Goal: Information Seeking & Learning: Check status

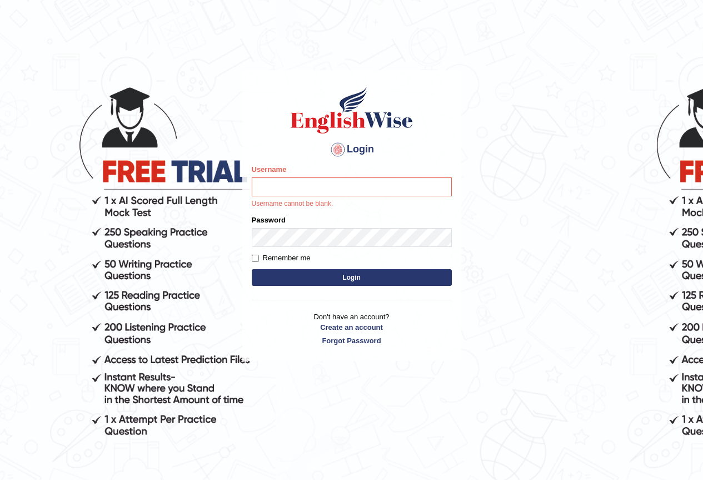
drag, startPoint x: 642, startPoint y: 0, endPoint x: 592, endPoint y: 36, distance: 62.1
click at [547, 0] on html "Login Please fix the following errors: Username Username cannot be blank. Passw…" at bounding box center [351, 240] width 703 height 480
click at [592, 36] on body "Login Please fix the following errors: Username Username cannot be blank. Passw…" at bounding box center [351, 275] width 703 height 480
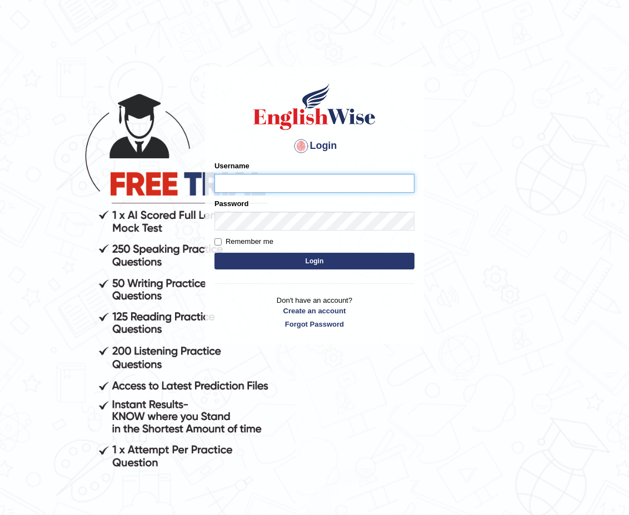
click at [347, 182] on input "Username" at bounding box center [315, 183] width 200 height 19
type input "e"
type input "devendra137"
click at [215, 253] on button "Login" at bounding box center [315, 261] width 200 height 17
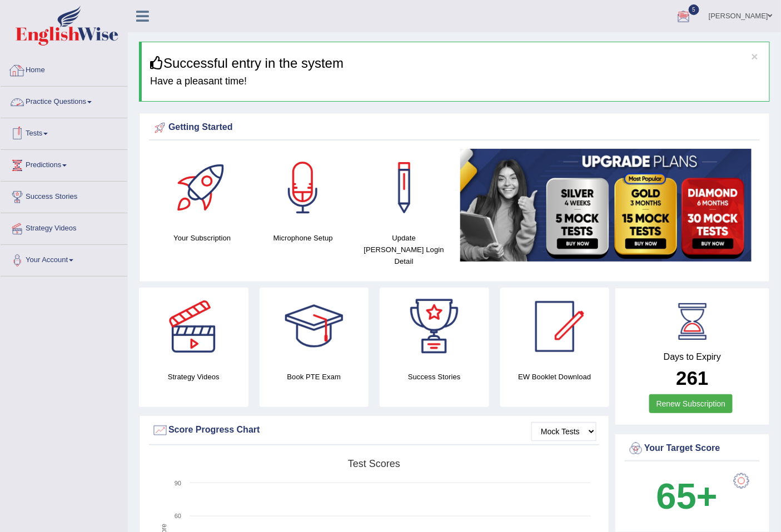
click at [63, 102] on link "Practice Questions" at bounding box center [64, 101] width 127 height 28
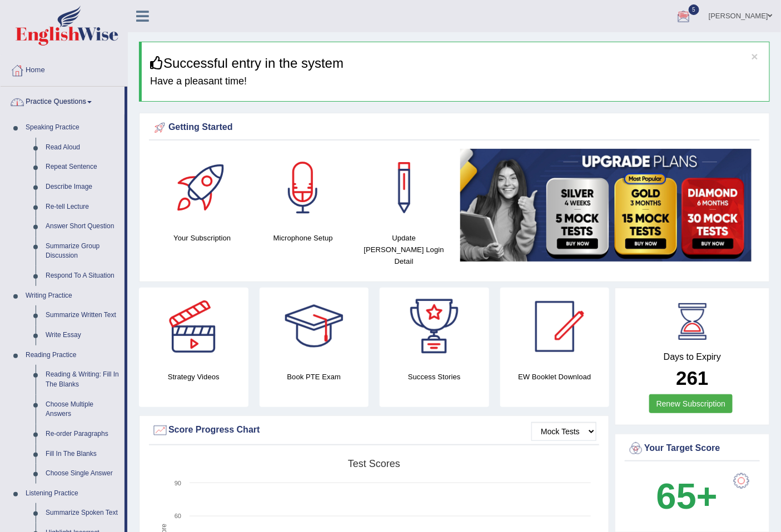
click at [86, 103] on link "Practice Questions" at bounding box center [63, 101] width 124 height 28
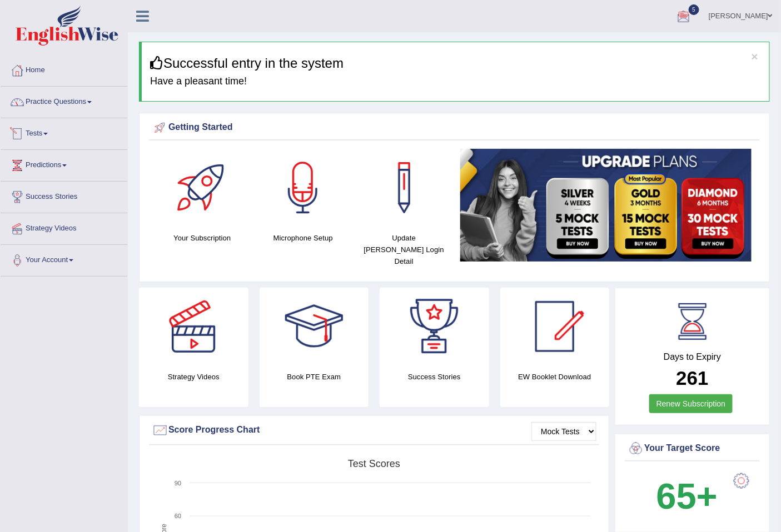
click at [93, 107] on link "Practice Questions" at bounding box center [64, 101] width 127 height 28
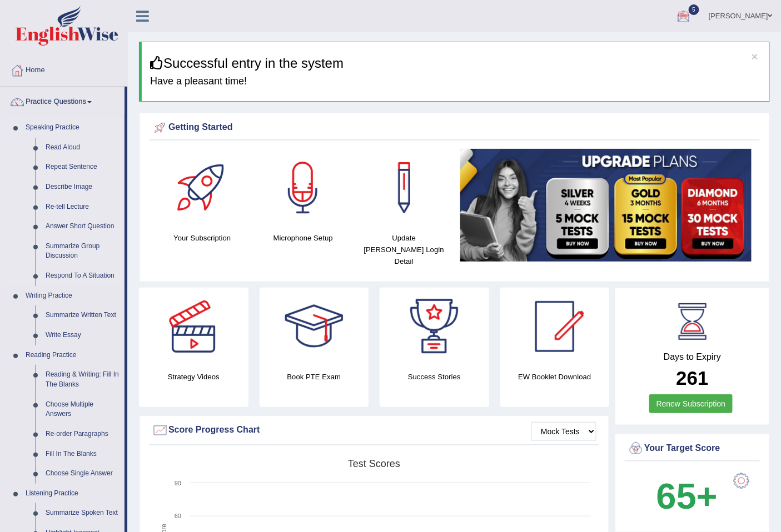
click at [67, 129] on link "Speaking Practice" at bounding box center [73, 128] width 104 height 20
click at [72, 337] on link "Write Essay" at bounding box center [83, 336] width 84 height 20
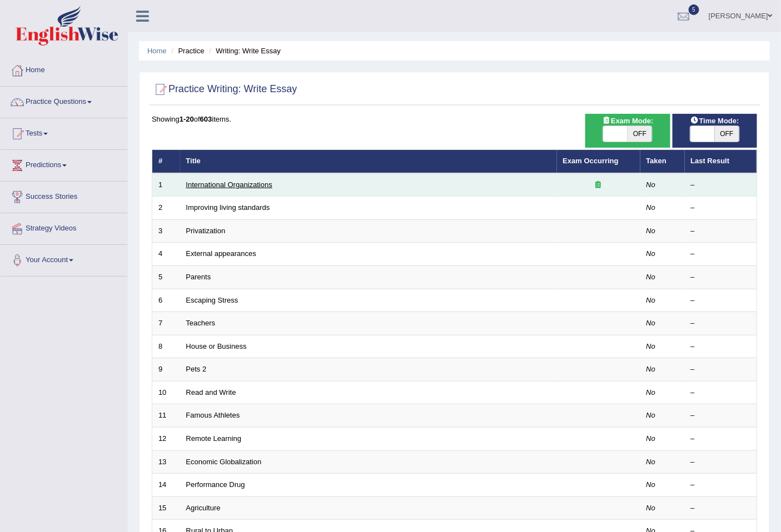
click at [243, 185] on link "International Organizations" at bounding box center [229, 185] width 86 height 8
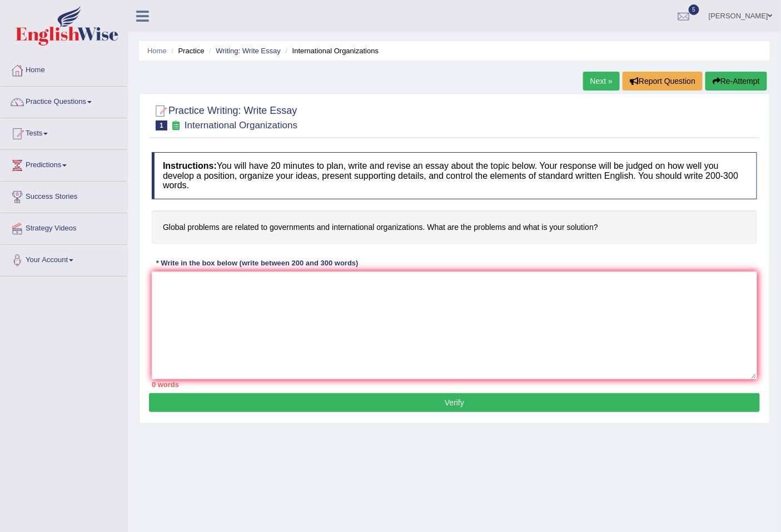
scroll to position [51, 0]
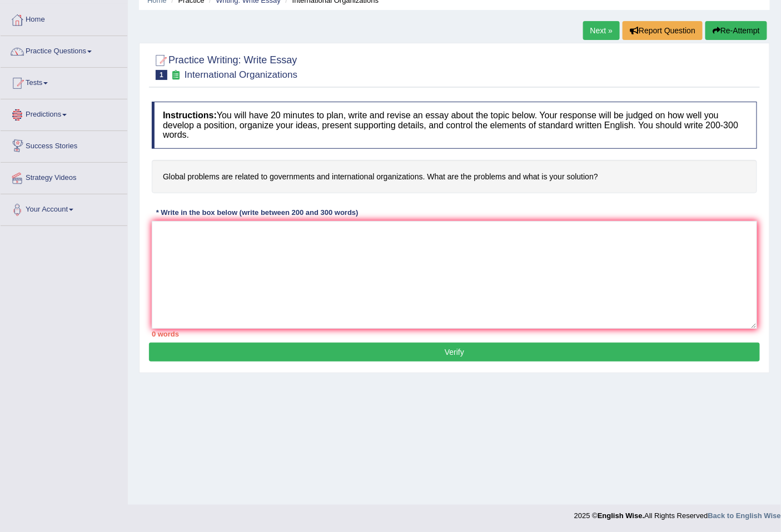
click at [64, 120] on link "Predictions" at bounding box center [64, 113] width 127 height 28
click at [64, 120] on link "Predictions" at bounding box center [63, 113] width 124 height 28
click at [65, 207] on link "Your Account" at bounding box center [64, 209] width 127 height 28
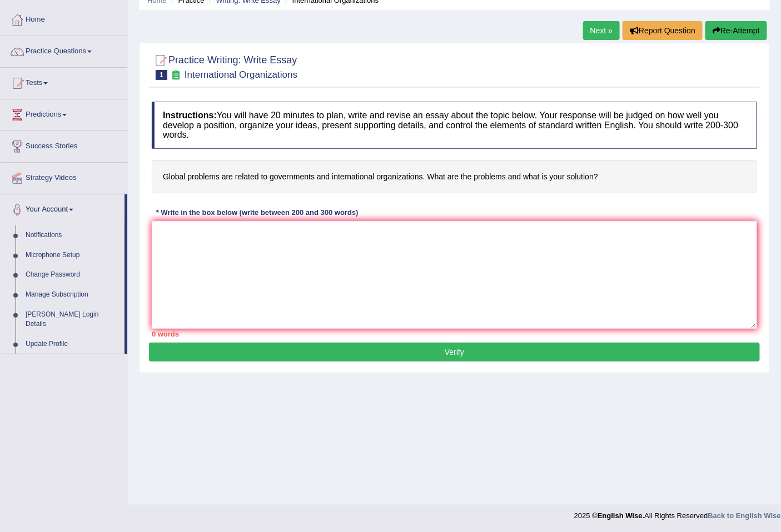
click at [65, 207] on link "Your Account" at bounding box center [63, 209] width 124 height 28
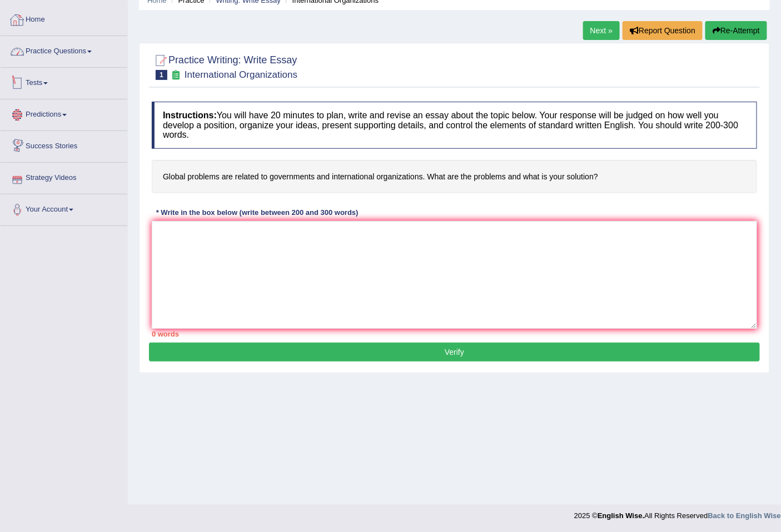
click at [37, 28] on link "Home" at bounding box center [64, 18] width 127 height 28
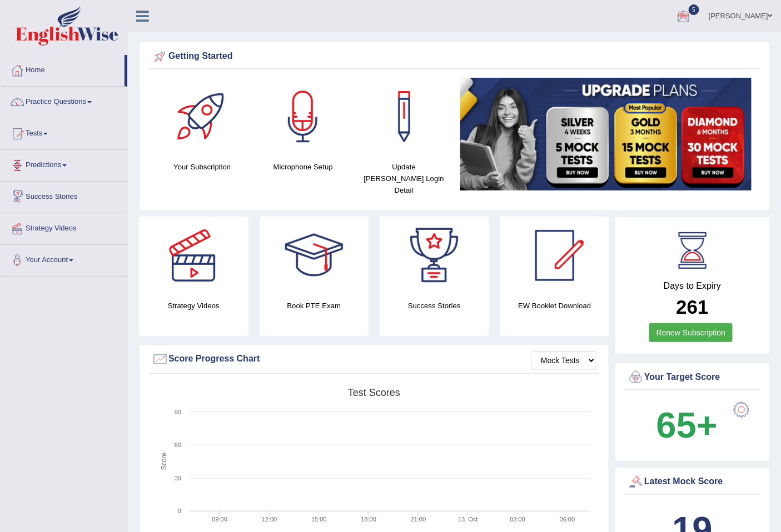
click at [56, 163] on link "Predictions" at bounding box center [64, 164] width 127 height 28
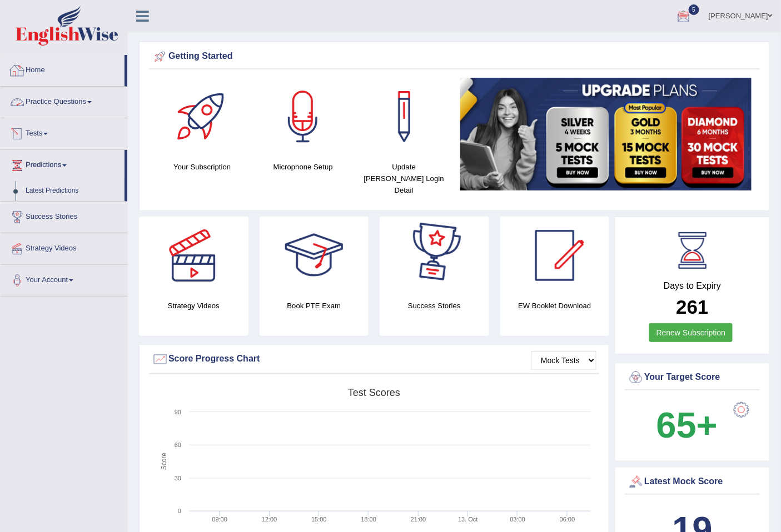
click at [63, 72] on link "Home" at bounding box center [63, 69] width 124 height 28
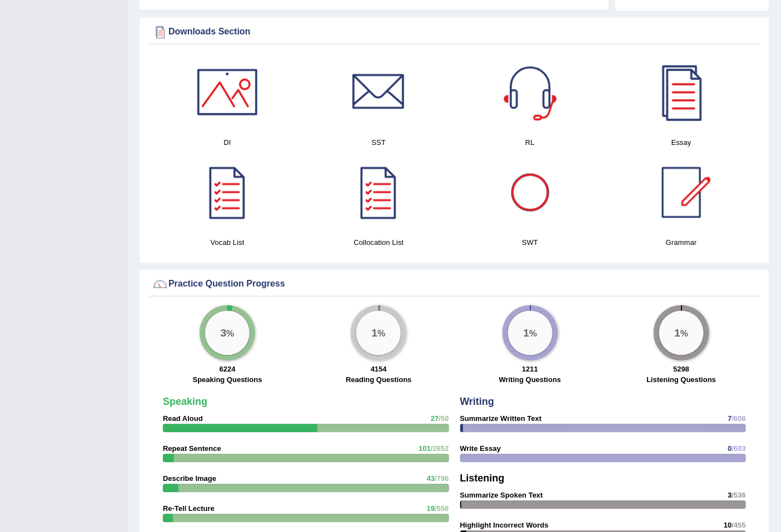
scroll to position [556, 0]
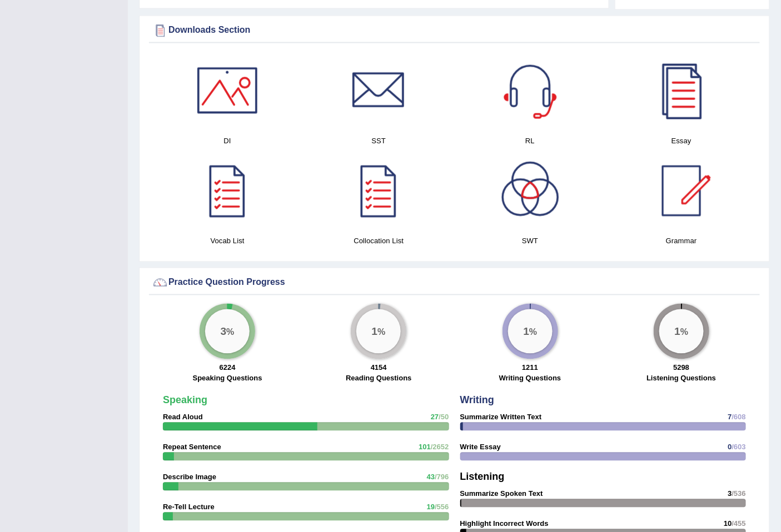
click at [388, 323] on div "1 %" at bounding box center [378, 332] width 44 height 44
click at [382, 423] on div at bounding box center [306, 427] width 286 height 8
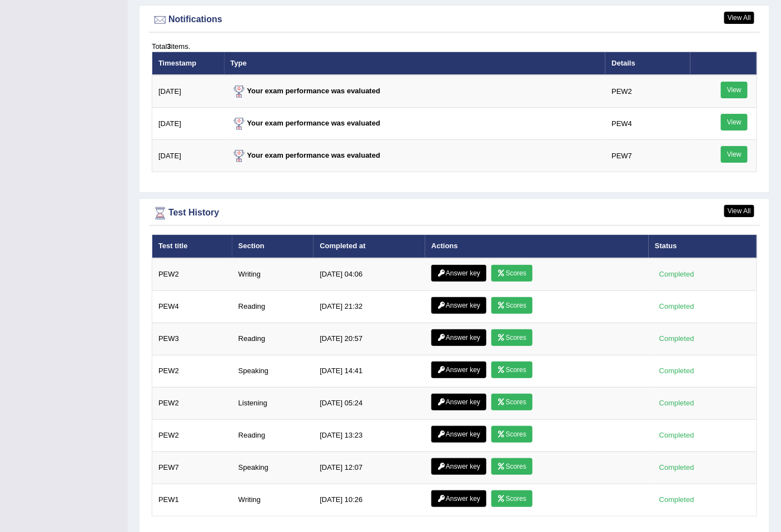
scroll to position [1385, 0]
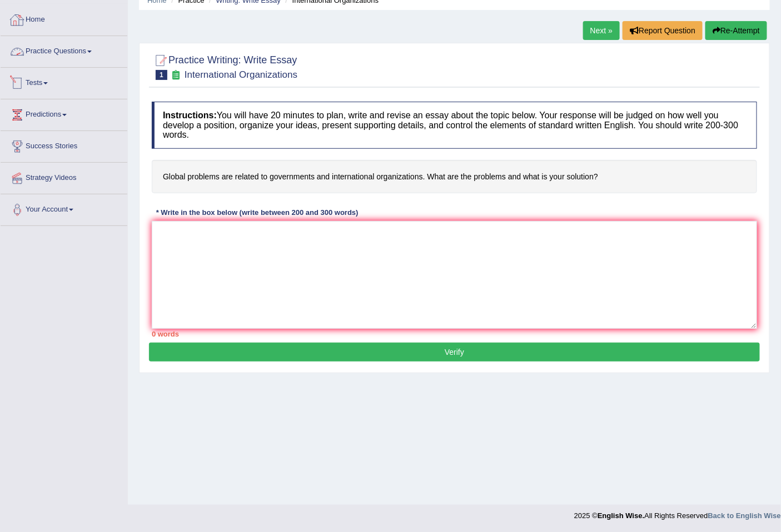
click at [44, 26] on link "Home" at bounding box center [64, 18] width 127 height 28
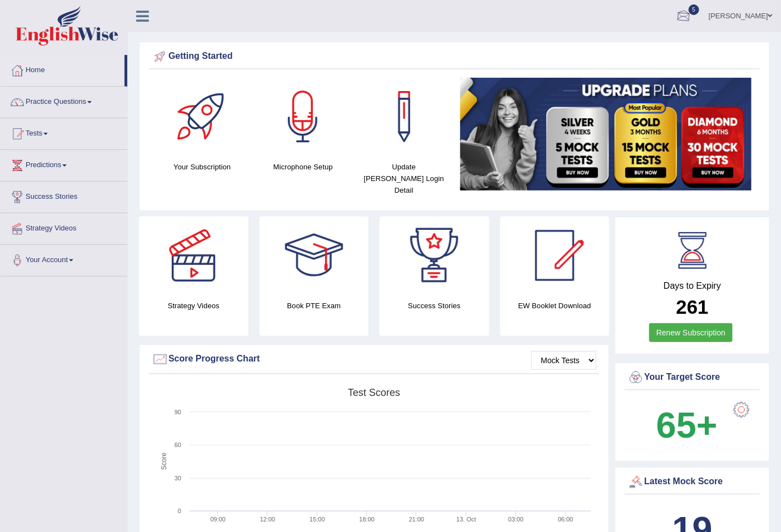
click at [675, 14] on div at bounding box center [683, 16] width 17 height 17
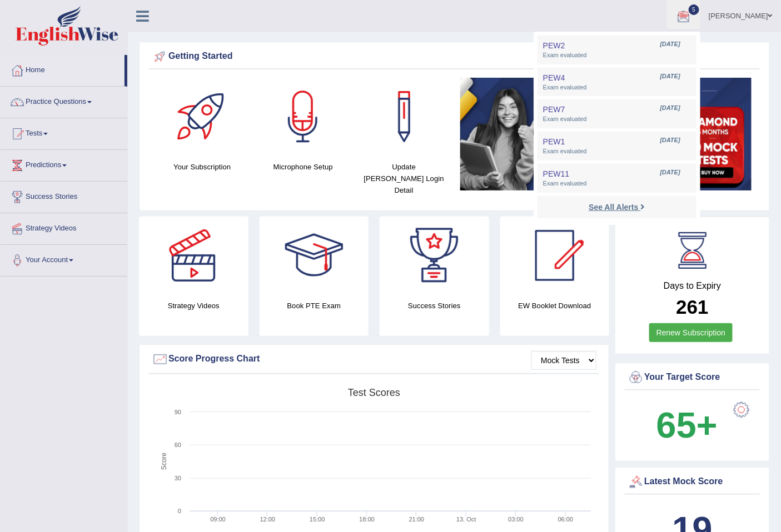
click at [613, 205] on strong "See All Alerts" at bounding box center [613, 207] width 49 height 9
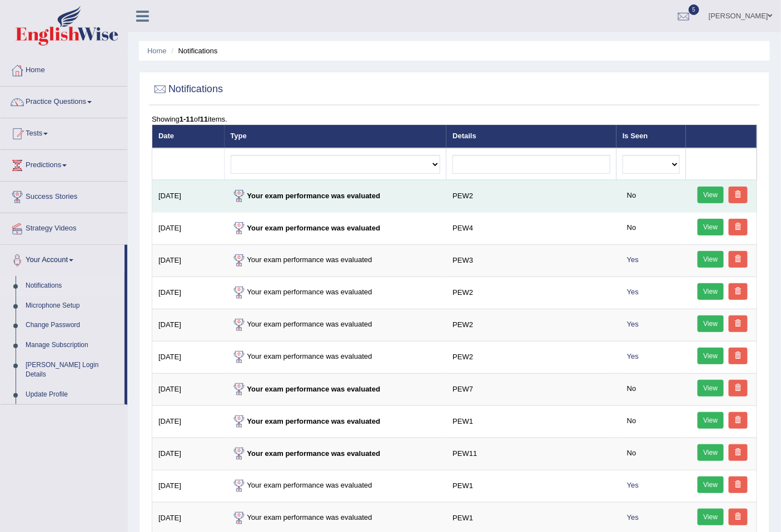
click at [706, 198] on link "View" at bounding box center [710, 195] width 27 height 17
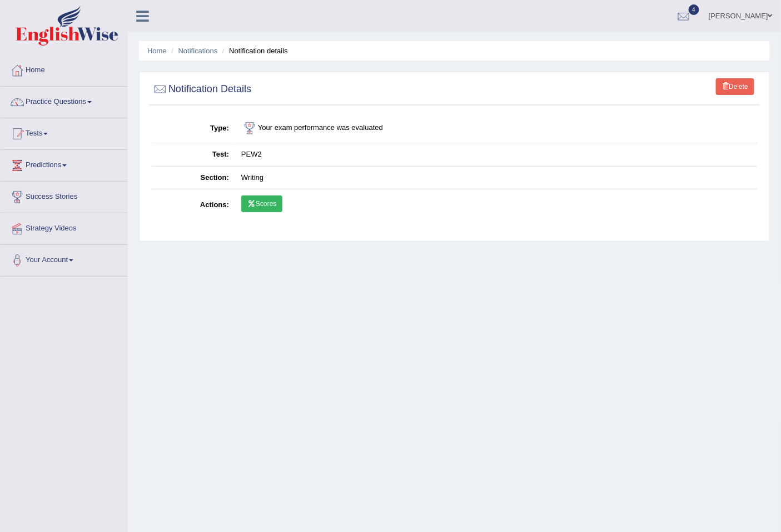
click at [271, 207] on link "Scores" at bounding box center [261, 204] width 41 height 17
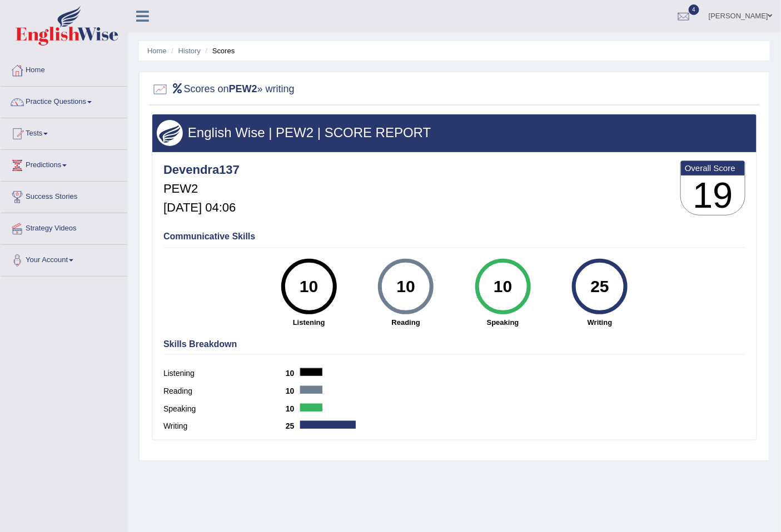
scroll to position [51, 0]
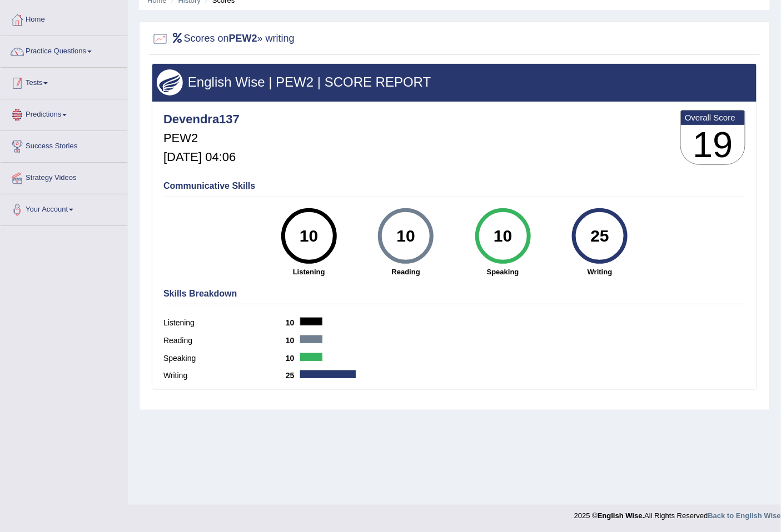
click at [33, 87] on link "Tests" at bounding box center [64, 82] width 127 height 28
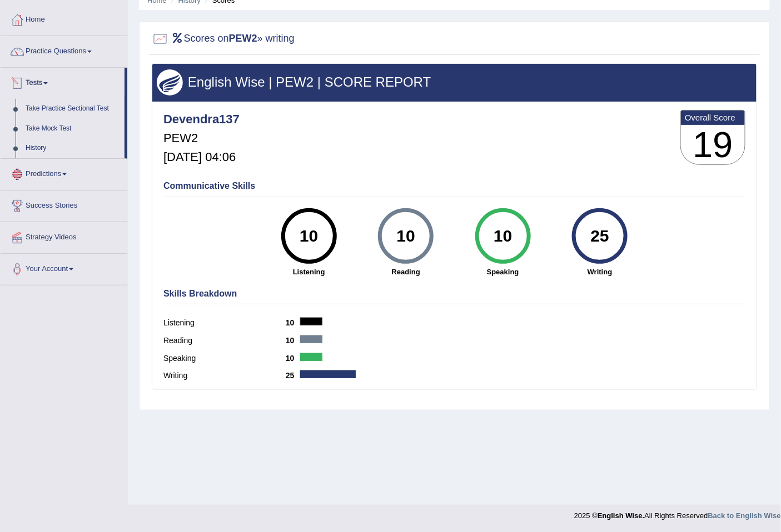
click at [56, 172] on link "Predictions" at bounding box center [64, 173] width 127 height 28
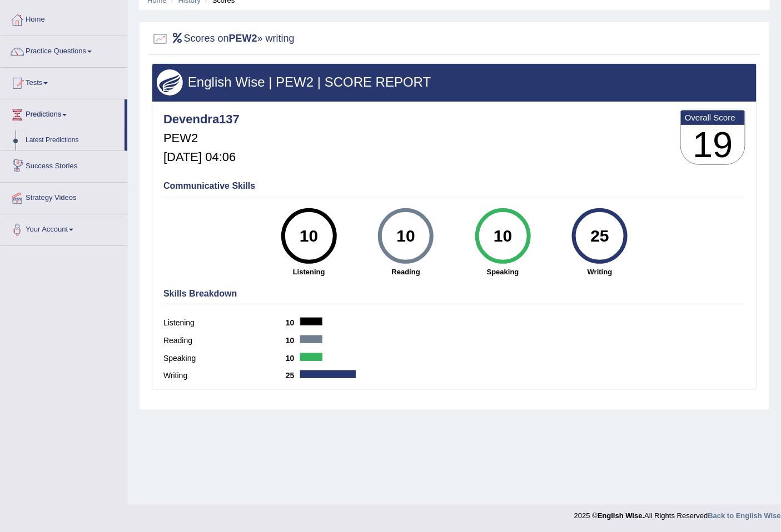
click at [46, 86] on link "Tests" at bounding box center [64, 82] width 127 height 28
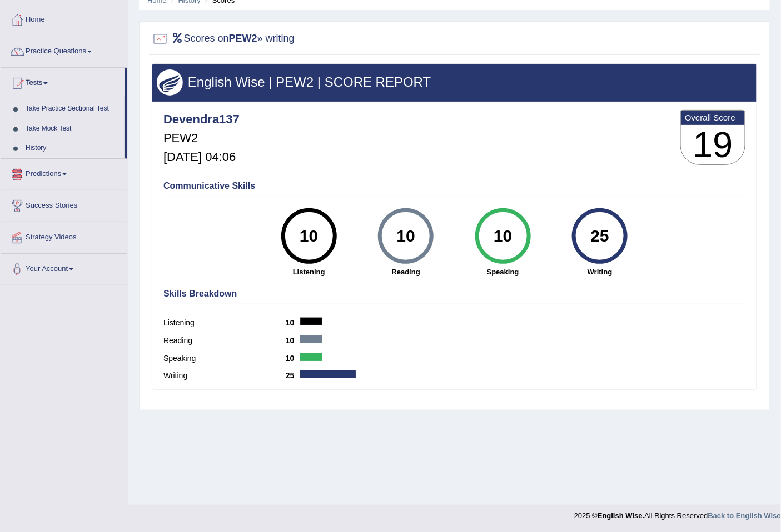
click at [53, 175] on link "Predictions" at bounding box center [64, 173] width 127 height 28
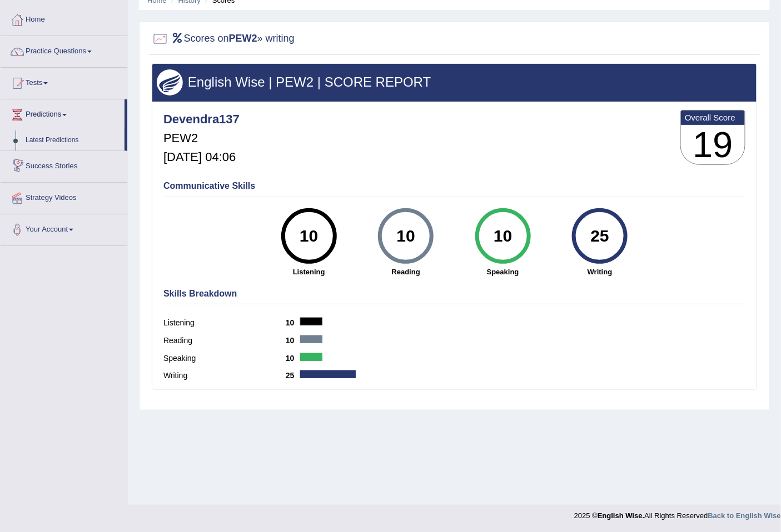
click at [63, 113] on link "Predictions" at bounding box center [63, 113] width 124 height 28
click at [57, 84] on link "Tests" at bounding box center [64, 82] width 127 height 28
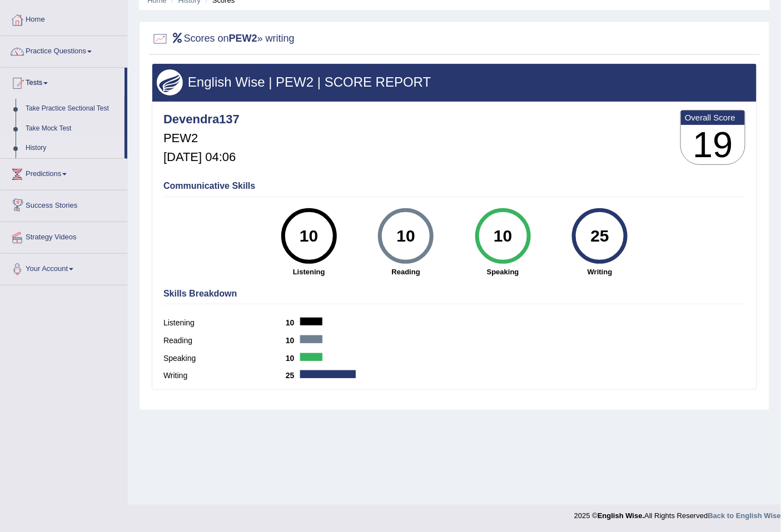
click at [50, 150] on link "History" at bounding box center [73, 148] width 104 height 20
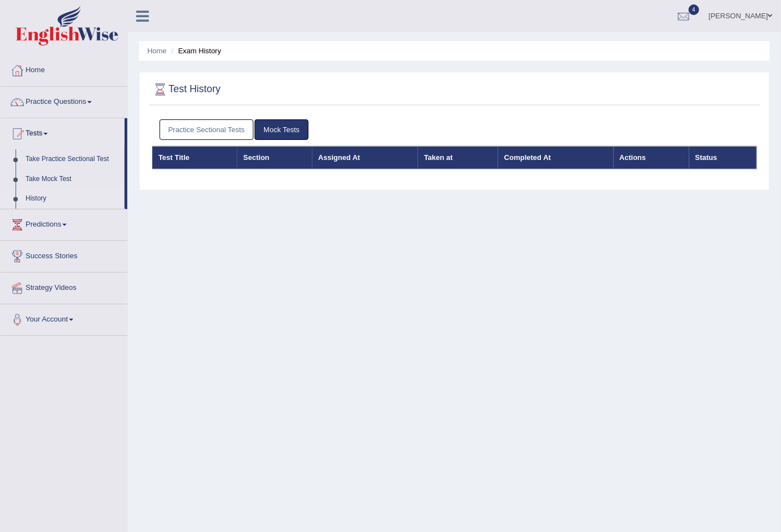
click at [226, 132] on link "Practice Sectional Tests" at bounding box center [206, 129] width 94 height 21
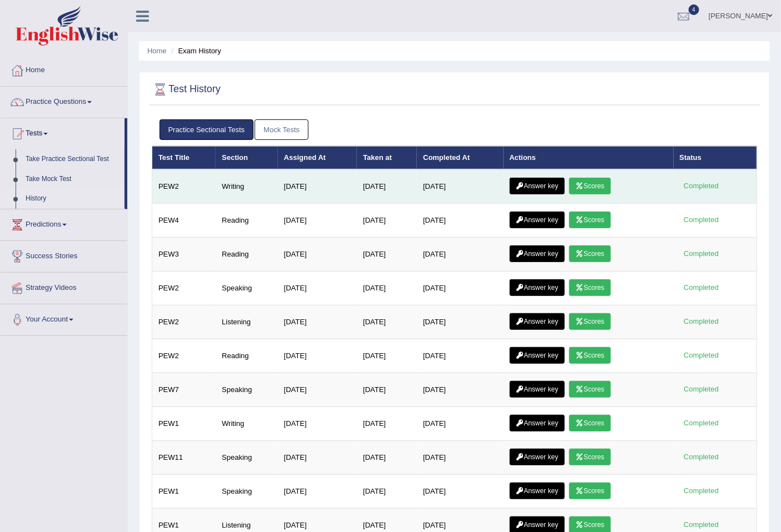
click at [530, 189] on link "Answer key" at bounding box center [537, 186] width 55 height 17
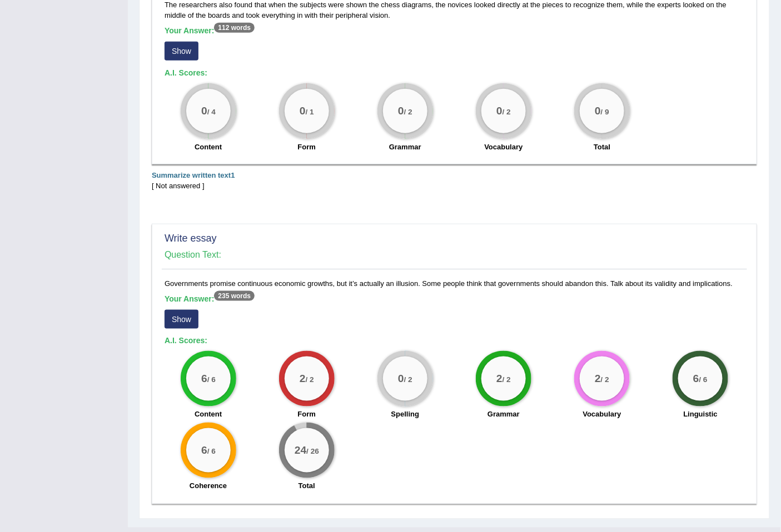
scroll to position [391, 0]
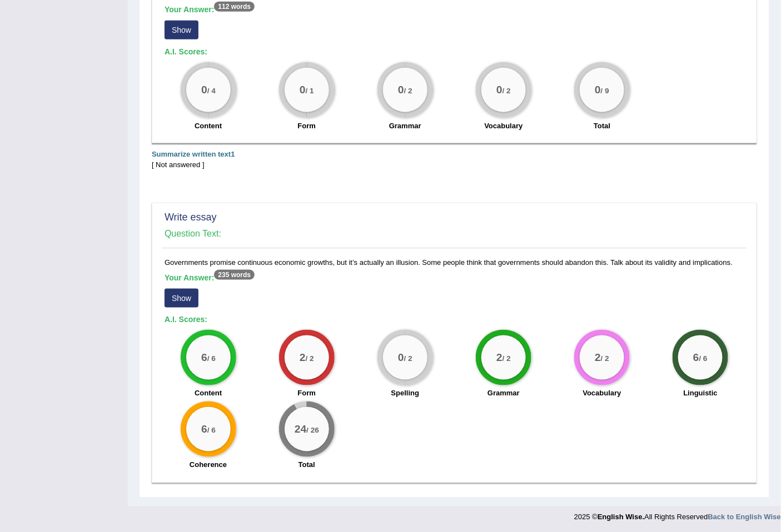
click at [183, 298] on button "Show" at bounding box center [182, 298] width 34 height 19
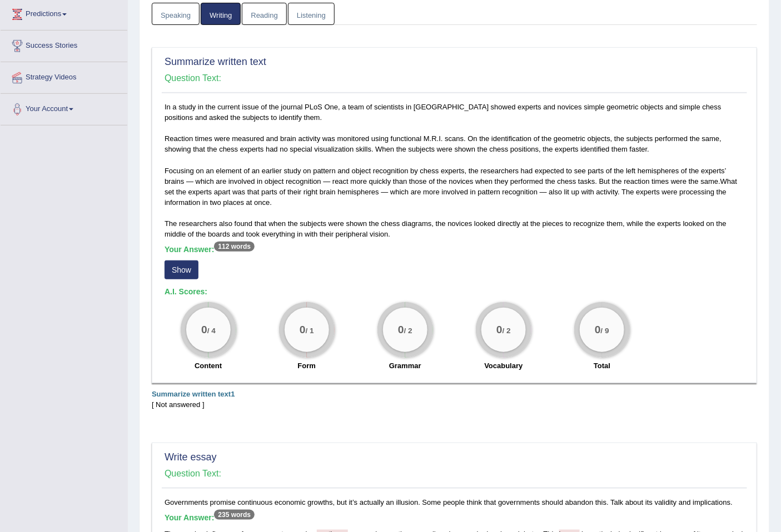
scroll to position [147, 0]
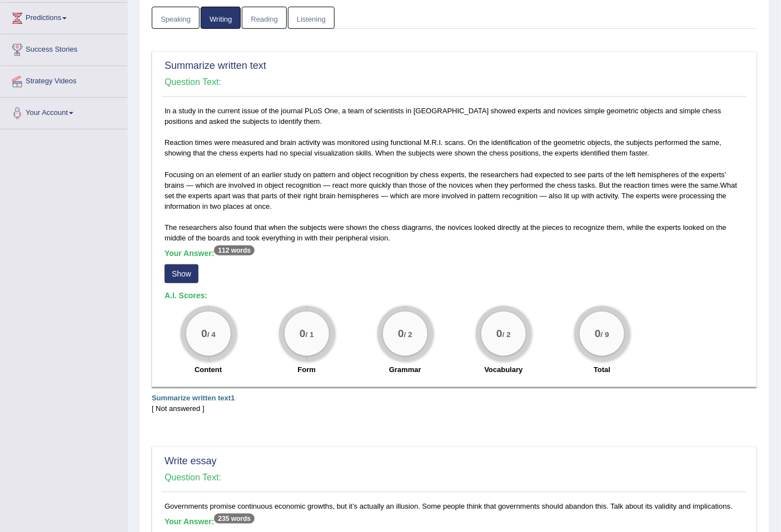
click at [269, 23] on link "Reading" at bounding box center [264, 18] width 44 height 23
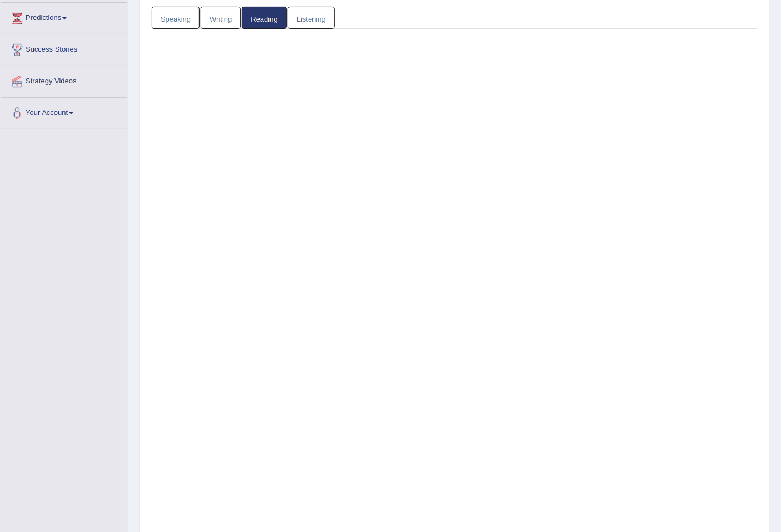
scroll to position [93, 0]
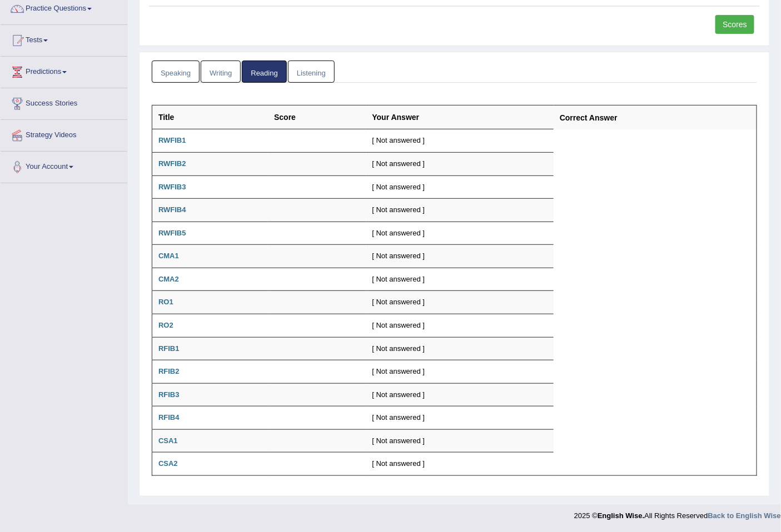
click at [227, 76] on link "Writing" at bounding box center [221, 72] width 40 height 23
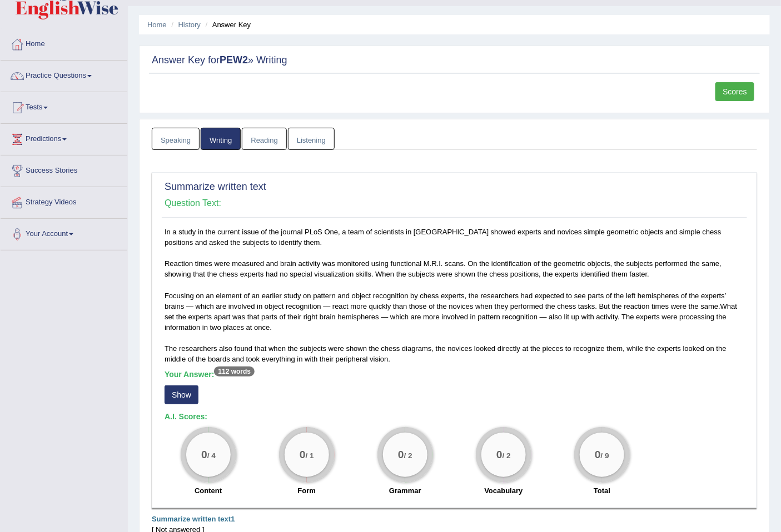
scroll to position [24, 0]
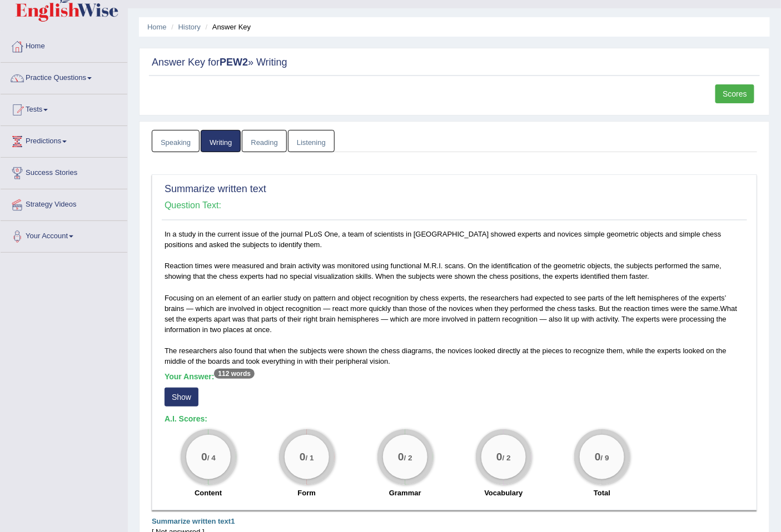
click at [192, 401] on button "Show" at bounding box center [182, 397] width 34 height 19
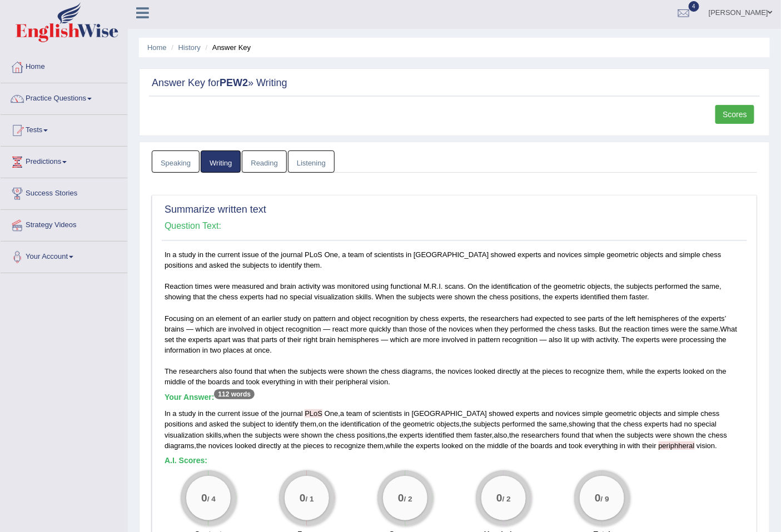
scroll to position [0, 0]
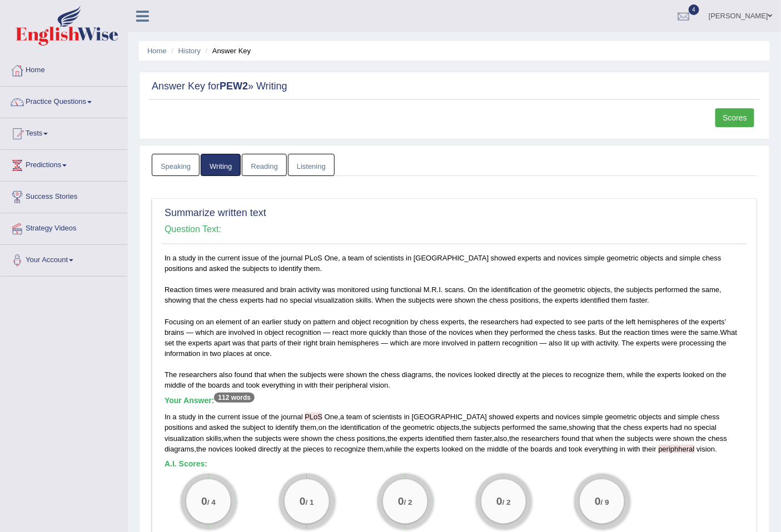
click at [175, 175] on link "Speaking" at bounding box center [176, 165] width 48 height 23
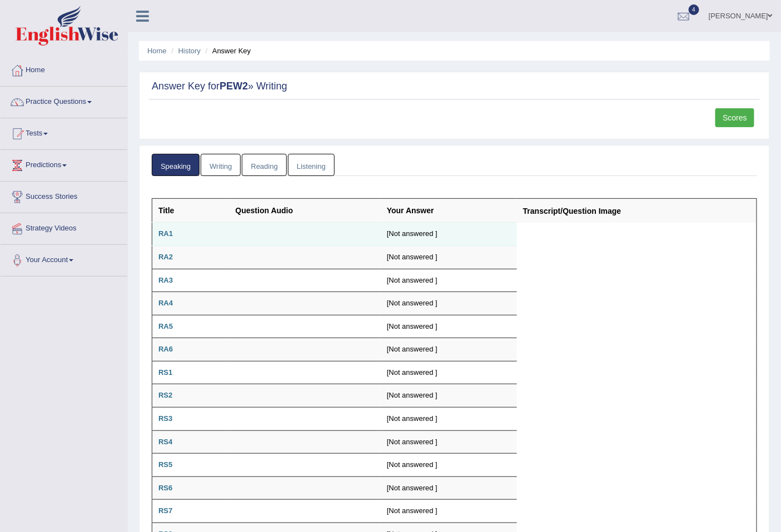
click at [168, 235] on b "RA1" at bounding box center [165, 234] width 14 height 8
click at [164, 233] on b "RA1" at bounding box center [165, 234] width 14 height 8
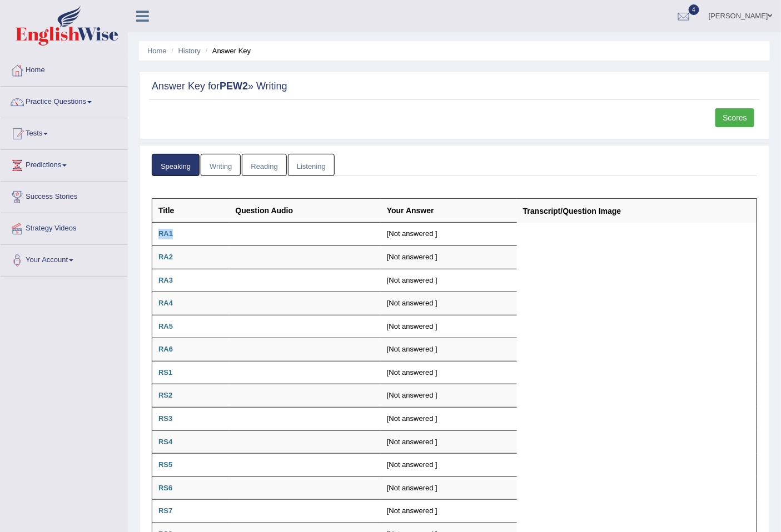
click at [716, 114] on link "Scores" at bounding box center [734, 117] width 39 height 19
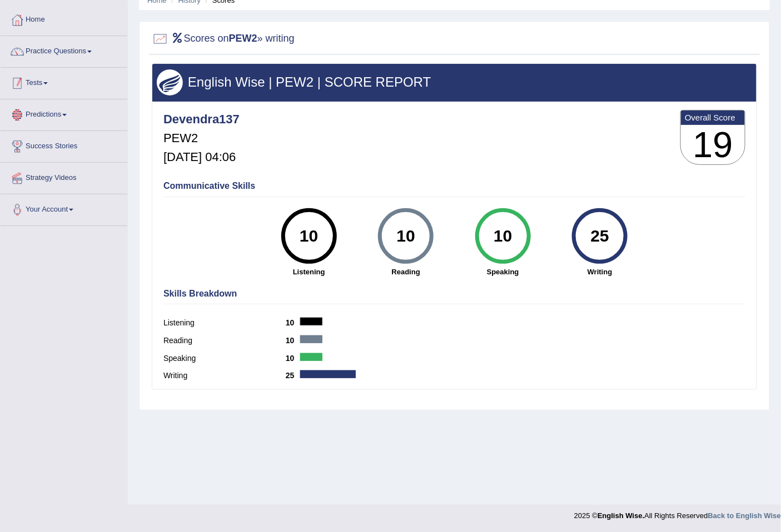
click at [45, 89] on link "Tests" at bounding box center [64, 82] width 127 height 28
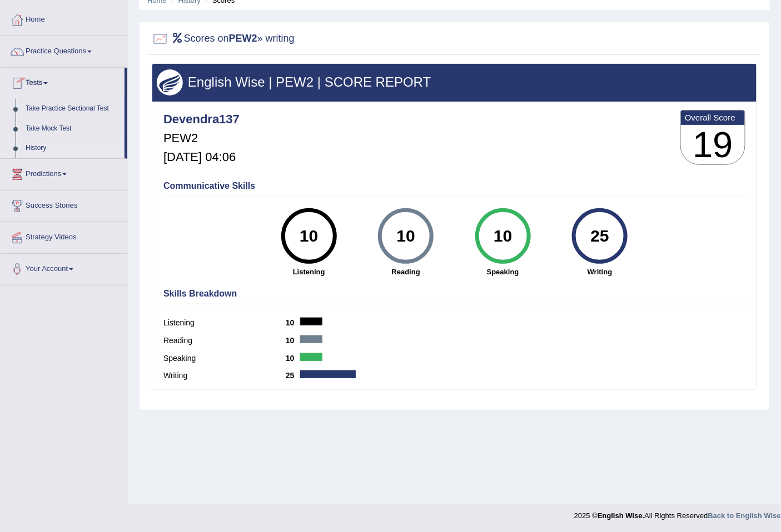
click at [42, 149] on link "History" at bounding box center [73, 148] width 104 height 20
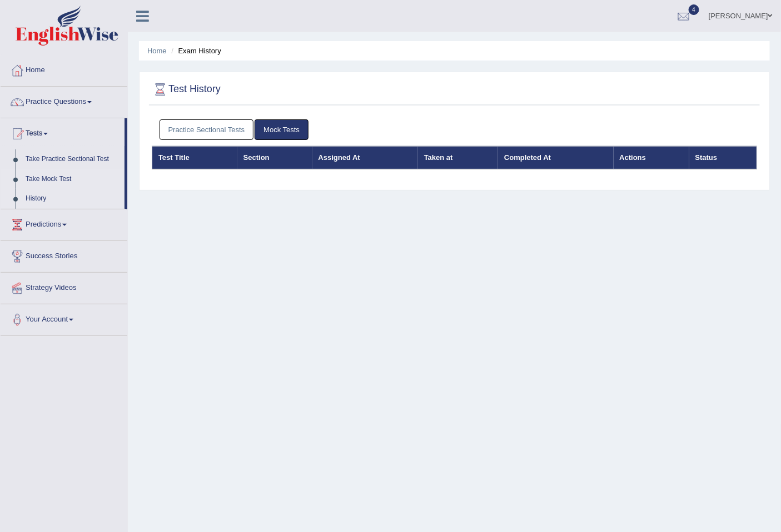
click at [50, 174] on link "Take Mock Test" at bounding box center [73, 180] width 104 height 20
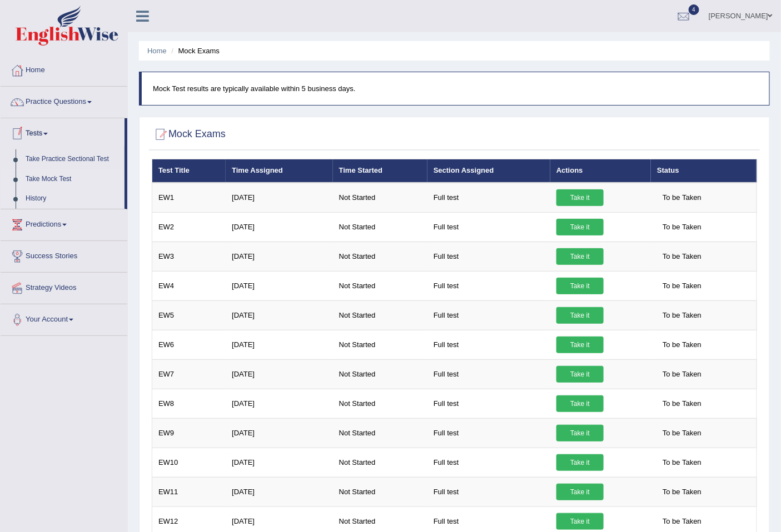
click at [42, 198] on link "History" at bounding box center [73, 199] width 104 height 20
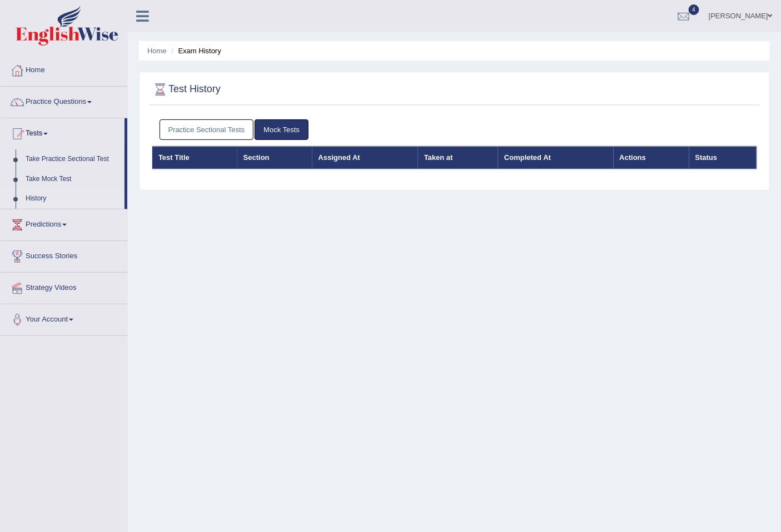
click at [203, 135] on link "Practice Sectional Tests" at bounding box center [206, 129] width 94 height 21
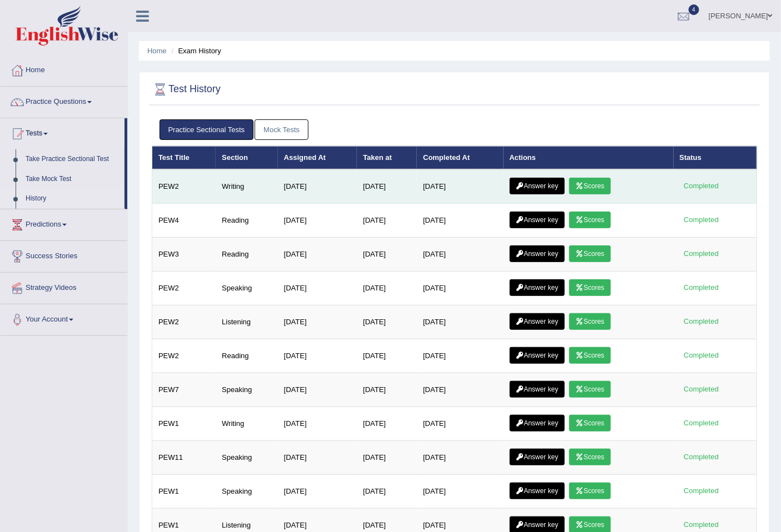
click at [599, 186] on link "Scores" at bounding box center [589, 186] width 41 height 17
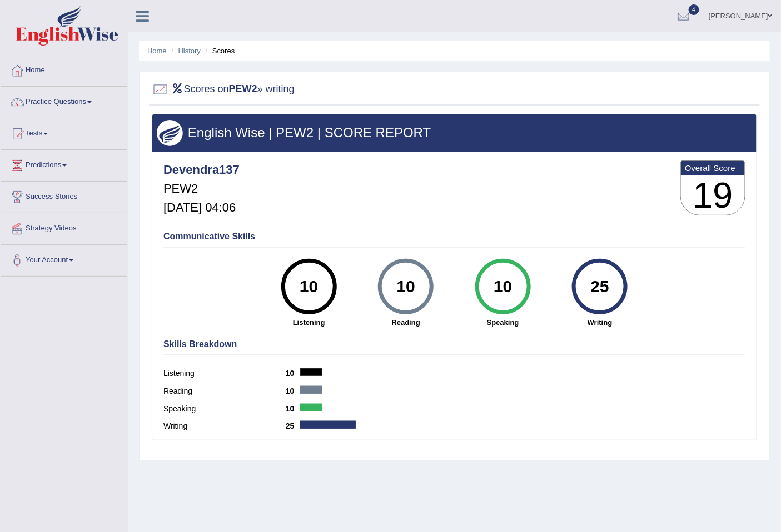
scroll to position [51, 0]
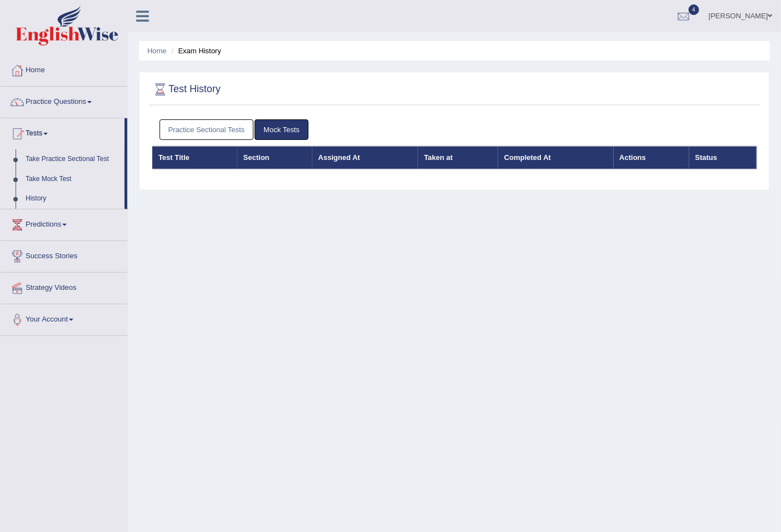
click at [52, 201] on link "History" at bounding box center [73, 199] width 104 height 20
click at [43, 141] on link "Tests" at bounding box center [63, 132] width 124 height 28
